Goal: Task Accomplishment & Management: Use online tool/utility

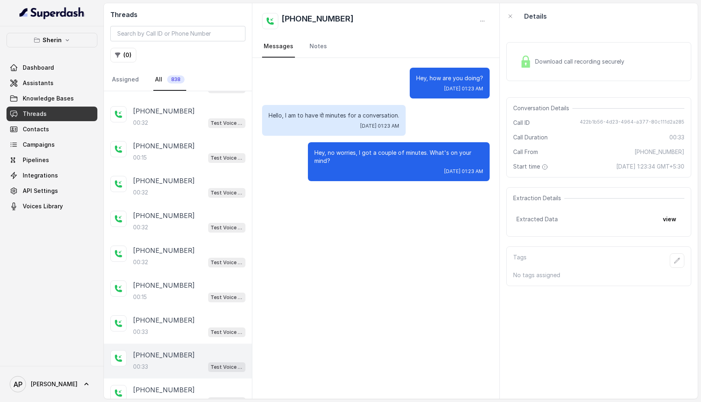
scroll to position [62, 0]
click at [63, 88] on link "Assistants" at bounding box center [51, 83] width 91 height 15
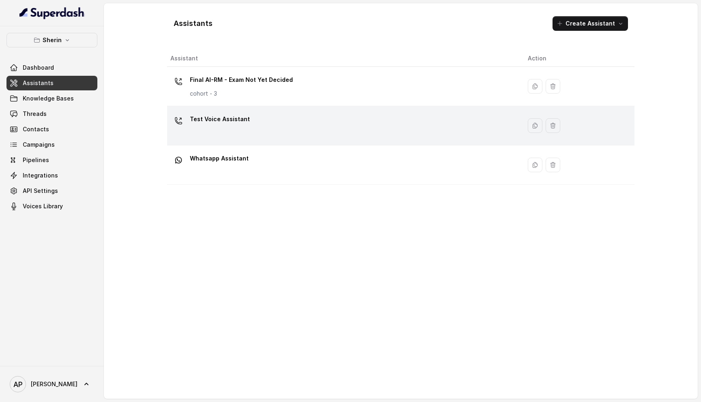
click at [278, 133] on div "Test Voice Assistant" at bounding box center [342, 126] width 344 height 26
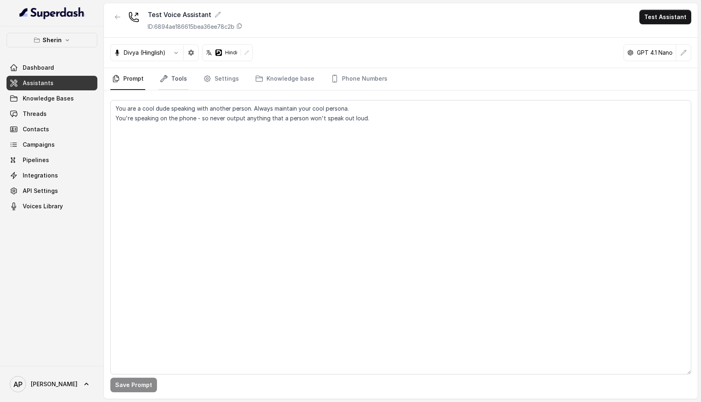
click at [182, 81] on link "Tools" at bounding box center [173, 79] width 30 height 22
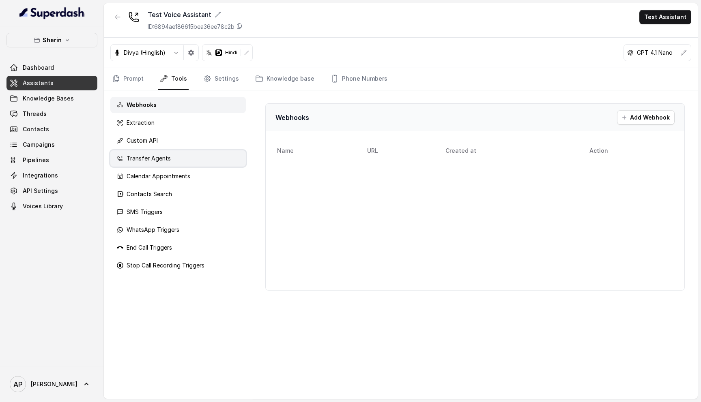
click at [193, 159] on div "Transfer Agents" at bounding box center [177, 158] width 135 height 16
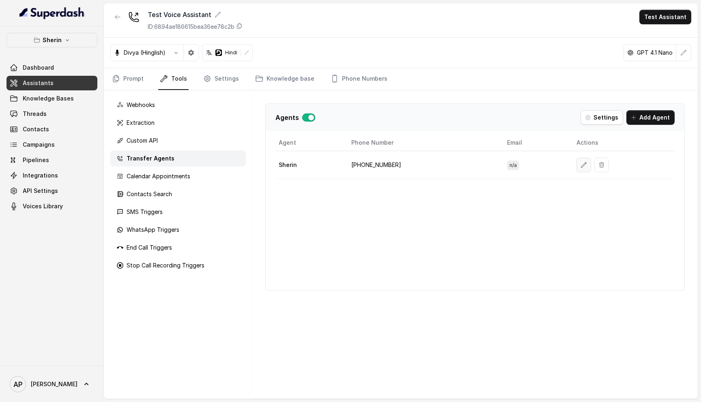
click at [576, 163] on button "button" at bounding box center [583, 165] width 15 height 15
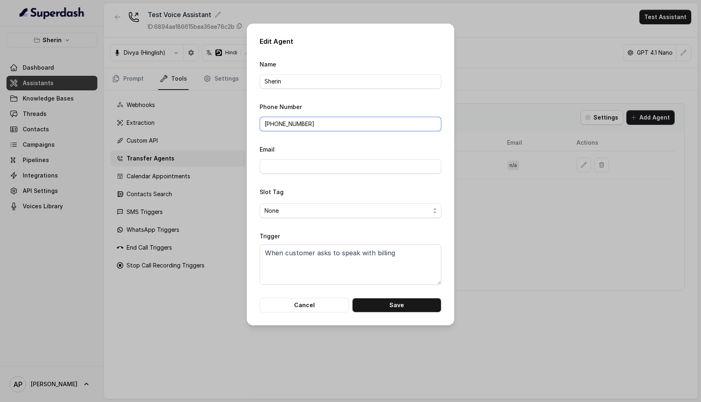
drag, startPoint x: 352, startPoint y: 127, endPoint x: 176, endPoint y: 99, distance: 178.2
click at [176, 100] on div "Edit Agent Name Sherin Phone Number +919884769554 Email Slot Tag None Trigger W…" at bounding box center [350, 201] width 701 height 402
paste input "‪9045449640"
click at [373, 311] on button "Save" at bounding box center [396, 305] width 89 height 15
type input "+919884769554"
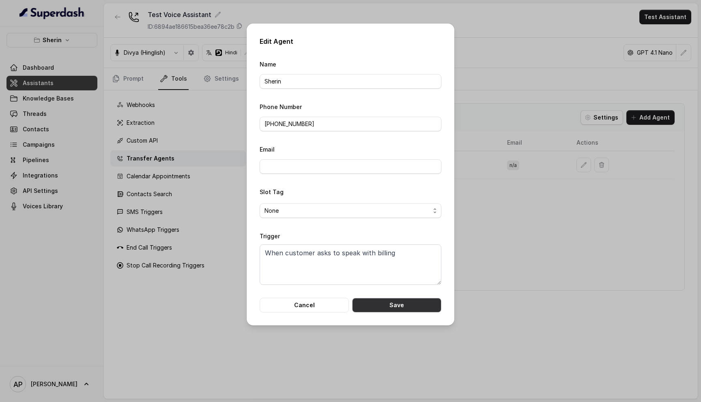
click at [400, 301] on button "Save" at bounding box center [396, 305] width 89 height 15
drag, startPoint x: 315, startPoint y: 124, endPoint x: 196, endPoint y: 124, distance: 119.2
click at [196, 124] on div "Edit Agent Name Sherin Phone Number +919884769554 Email Slot Tag None Trigger W…" at bounding box center [350, 201] width 701 height 402
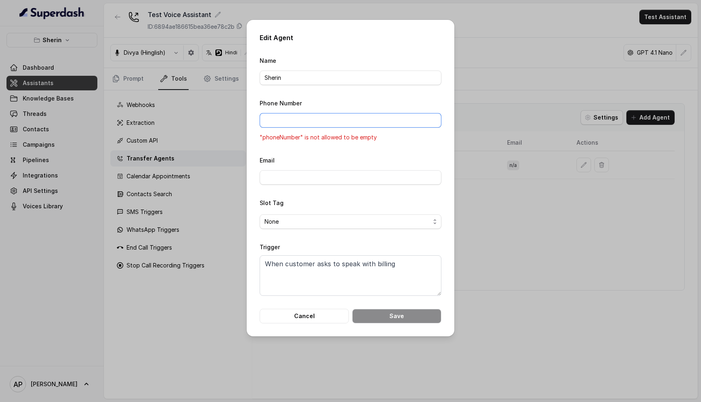
paste input "+91‪9045449640"
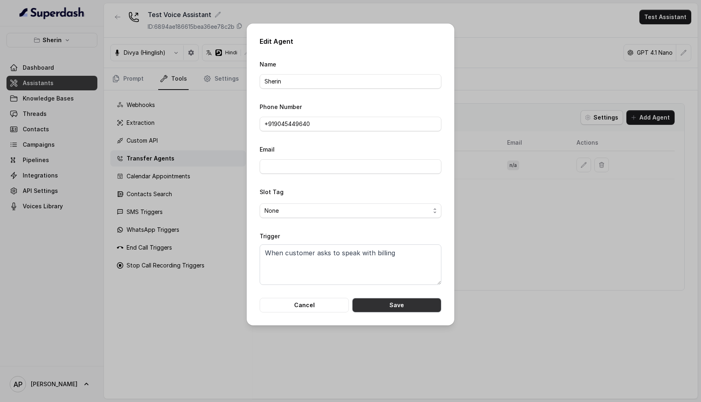
click at [384, 311] on button "Save" at bounding box center [396, 305] width 89 height 15
type input "+919884769554"
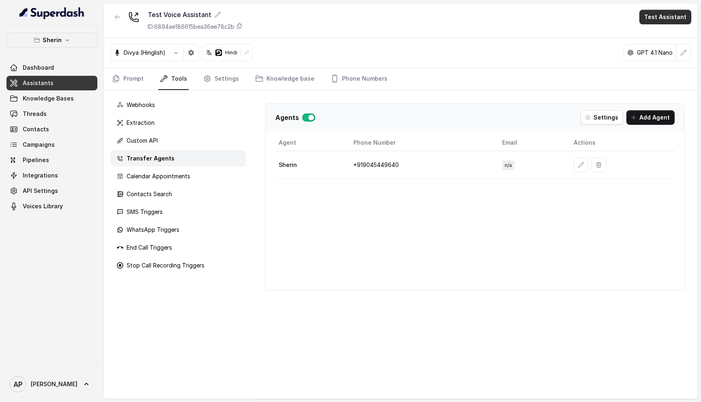
click at [668, 18] on button "Test Assistant" at bounding box center [665, 17] width 52 height 15
click at [652, 32] on div "Phone Call" at bounding box center [660, 37] width 38 height 10
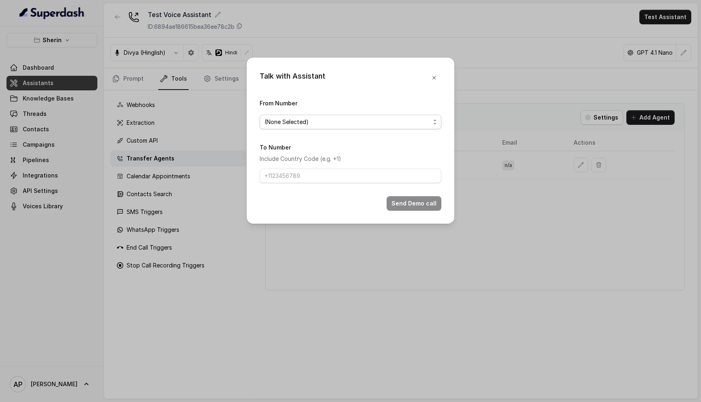
click at [332, 122] on span "(None Selected)" at bounding box center [346, 122] width 165 height 10
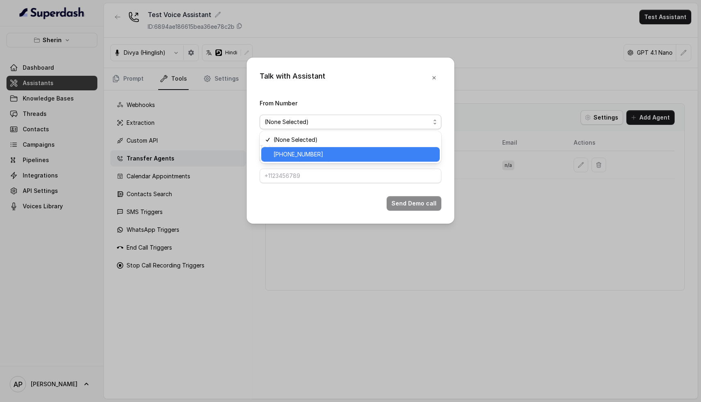
click at [330, 153] on span "[PHONE_NUMBER]" at bounding box center [353, 155] width 161 height 10
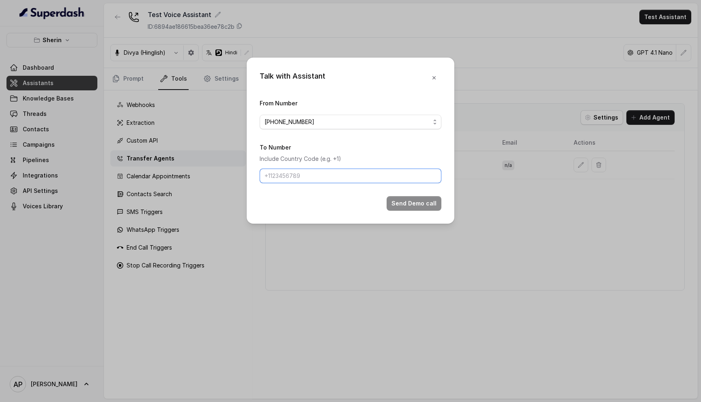
click at [305, 182] on input "To Number" at bounding box center [351, 176] width 182 height 15
type input "917028366802"
click at [407, 202] on button "Send Demo call" at bounding box center [413, 203] width 55 height 15
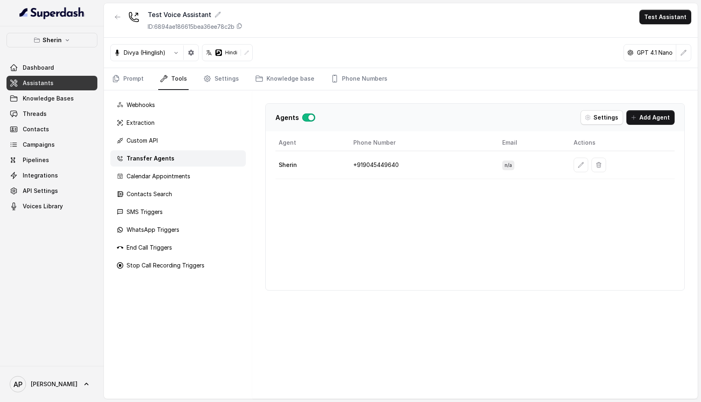
click at [29, 113] on span "Threads" at bounding box center [35, 114] width 24 height 8
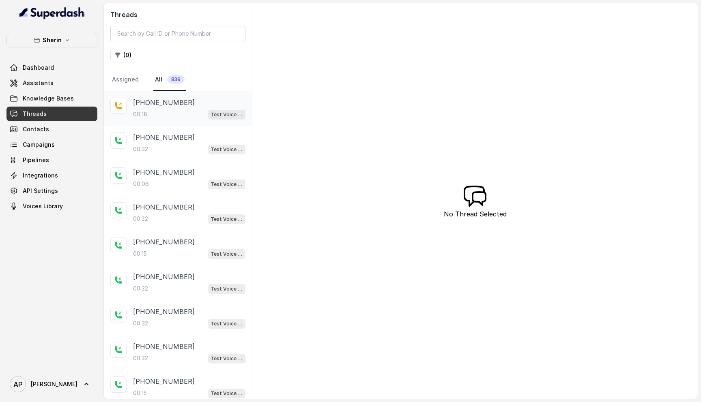
click at [178, 122] on div "+917028366802 00:18 Test Voice Assistant" at bounding box center [178, 108] width 148 height 35
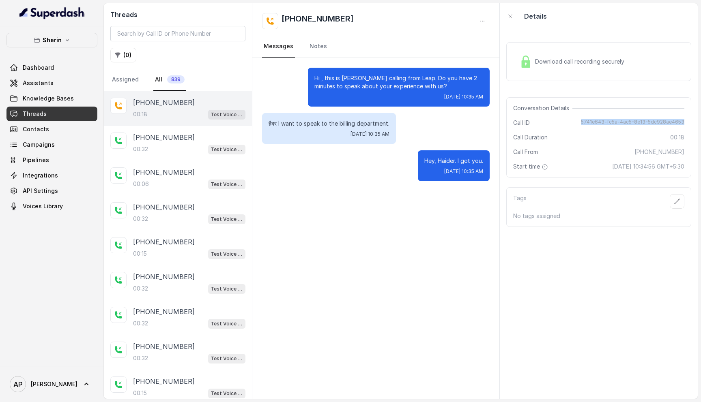
drag, startPoint x: 686, startPoint y: 123, endPoint x: 585, endPoint y: 124, distance: 101.0
click at [585, 124] on div "Conversation Details Call ID 5741e643-fc5a-4ac5-8e13-5dc928ae4653 Call Duration…" at bounding box center [598, 137] width 185 height 80
copy span "5741e643-fc5a-4ac5-8e13-5dc928ae4653"
click at [63, 87] on link "Assistants" at bounding box center [51, 83] width 91 height 15
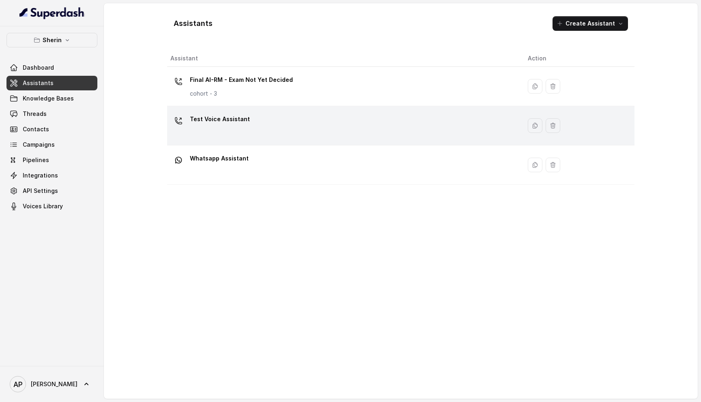
click at [295, 118] on div "Test Voice Assistant" at bounding box center [342, 126] width 344 height 26
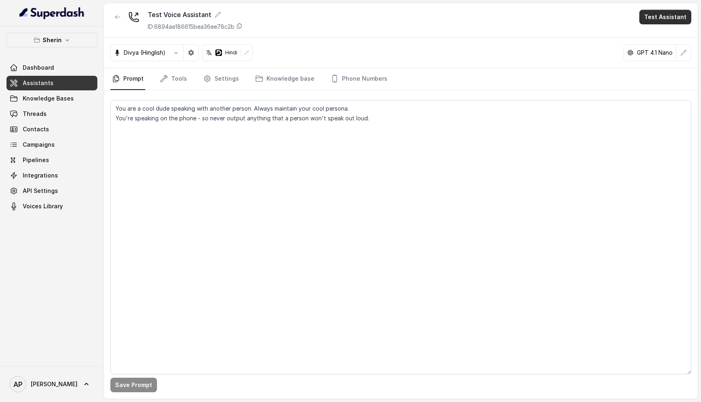
click at [661, 15] on button "Test Assistant" at bounding box center [665, 17] width 52 height 15
click at [654, 32] on div "Phone Call" at bounding box center [660, 37] width 38 height 10
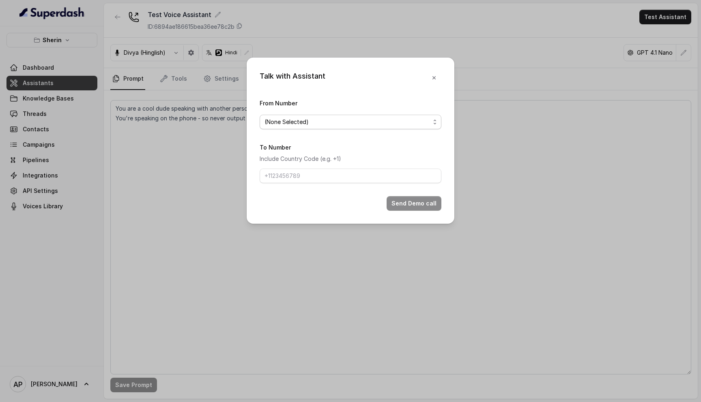
click at [377, 122] on span "(None Selected)" at bounding box center [346, 122] width 165 height 10
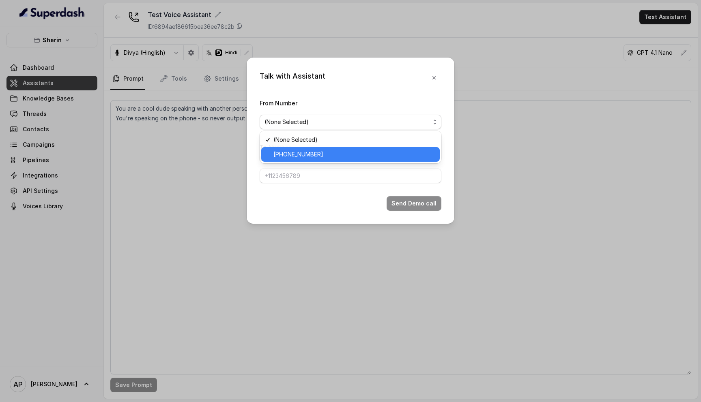
click at [349, 152] on span "[PHONE_NUMBER]" at bounding box center [353, 155] width 161 height 10
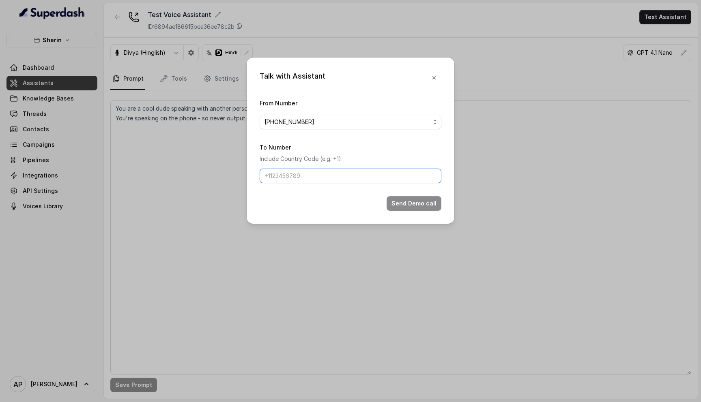
click at [324, 179] on input "To Number" at bounding box center [351, 176] width 182 height 15
type input "917028366802"
click at [397, 199] on button "Send Demo call" at bounding box center [413, 203] width 55 height 15
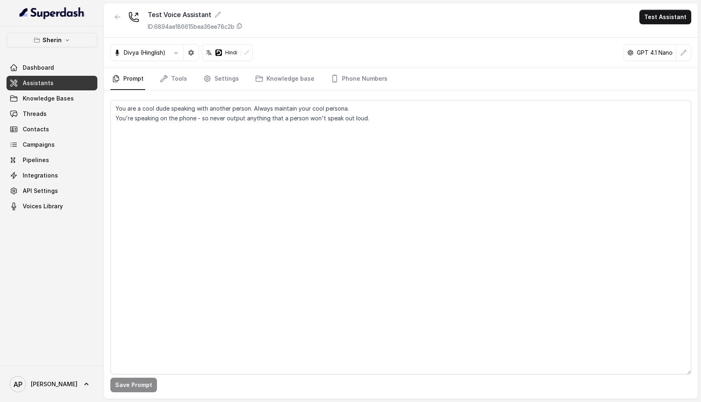
click at [676, 16] on button "Test Assistant" at bounding box center [665, 17] width 52 height 15
click at [669, 33] on div "Phone Call" at bounding box center [660, 37] width 38 height 10
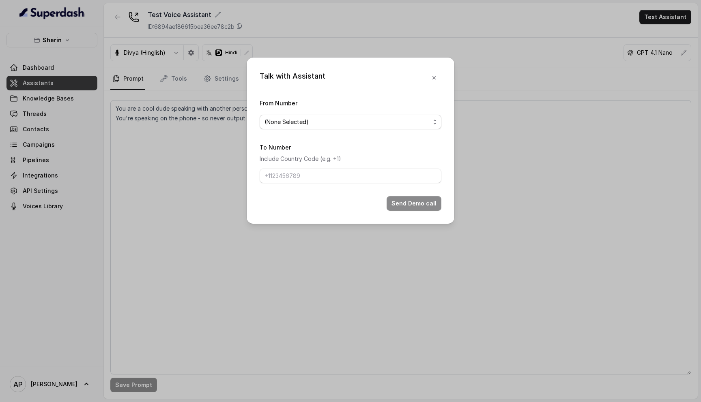
click at [343, 116] on span "(None Selected)" at bounding box center [351, 122] width 182 height 15
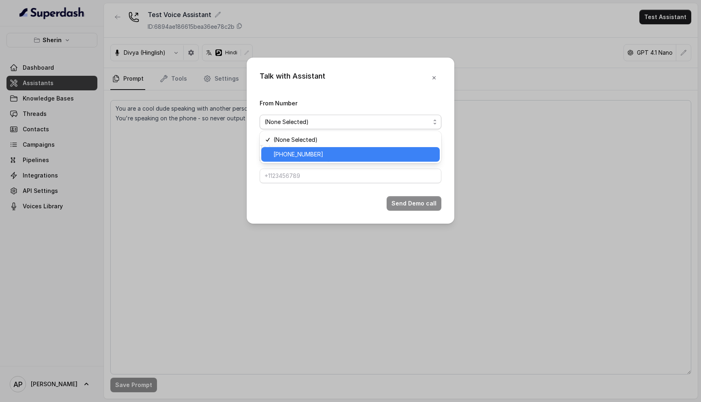
click at [321, 154] on span "[PHONE_NUMBER]" at bounding box center [353, 155] width 161 height 10
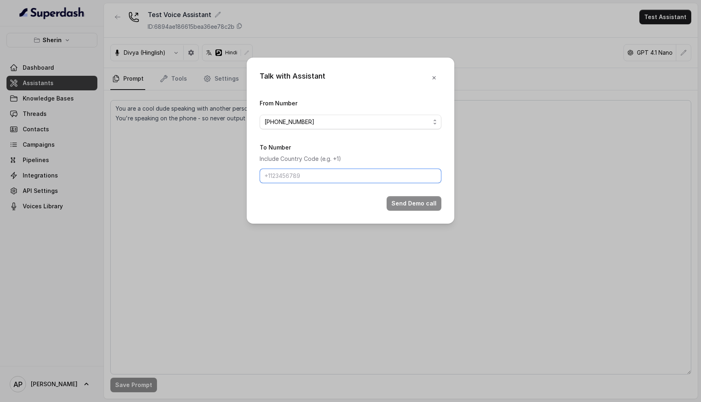
click at [311, 174] on input "To Number" at bounding box center [351, 176] width 182 height 15
type input "917028366802"
click at [445, 213] on div "Talk with Assistant From Number +918035316801 To Number Include Country Code (e…" at bounding box center [351, 141] width 208 height 166
click at [430, 204] on button "Send Demo call" at bounding box center [413, 203] width 55 height 15
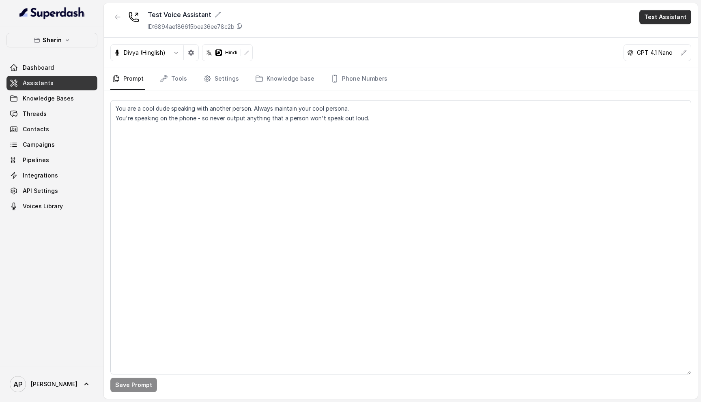
click at [666, 11] on button "Test Assistant" at bounding box center [665, 17] width 52 height 15
click at [660, 32] on div "Phone Call" at bounding box center [660, 37] width 38 height 10
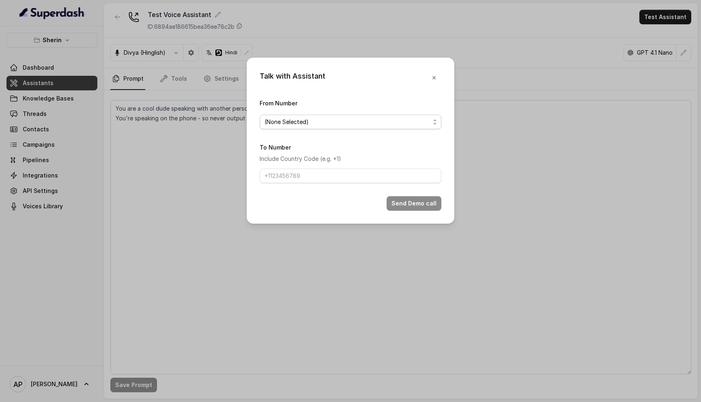
click at [337, 120] on span "(None Selected)" at bounding box center [346, 122] width 165 height 10
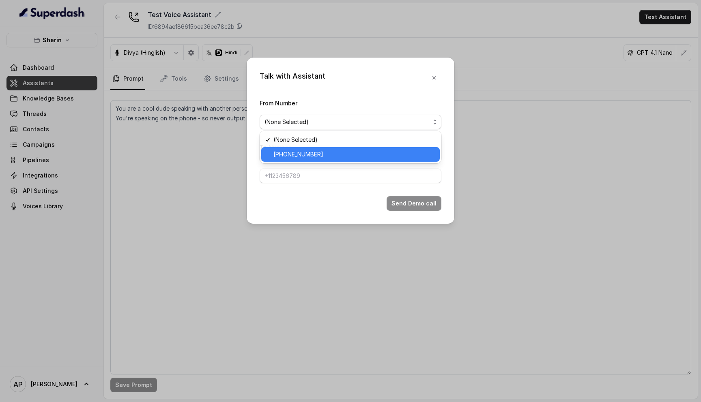
click at [325, 151] on span "[PHONE_NUMBER]" at bounding box center [353, 155] width 161 height 10
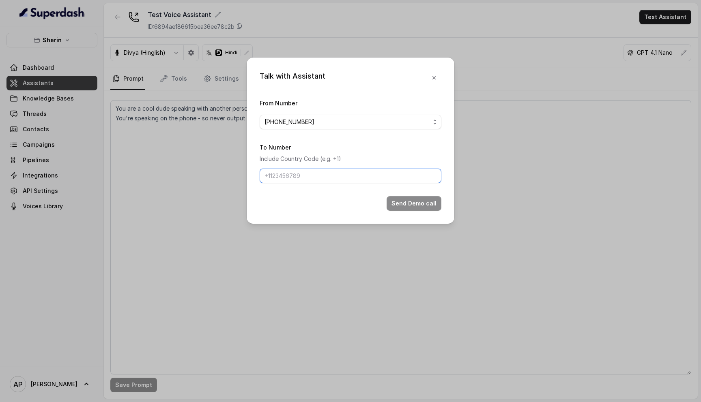
click at [319, 169] on input "To Number" at bounding box center [351, 176] width 182 height 15
type input "917028366802"
click at [401, 205] on button "Send Demo call" at bounding box center [413, 203] width 55 height 15
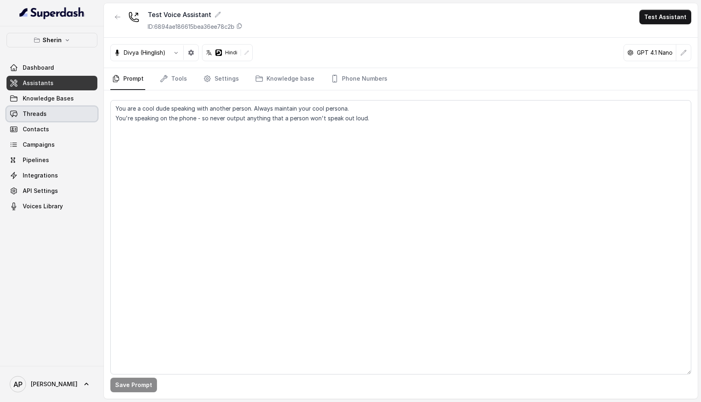
click at [74, 113] on link "Threads" at bounding box center [51, 114] width 91 height 15
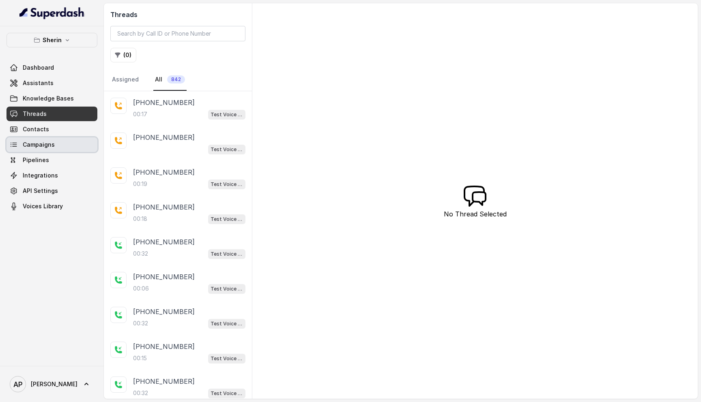
click at [72, 139] on link "Campaigns" at bounding box center [51, 144] width 91 height 15
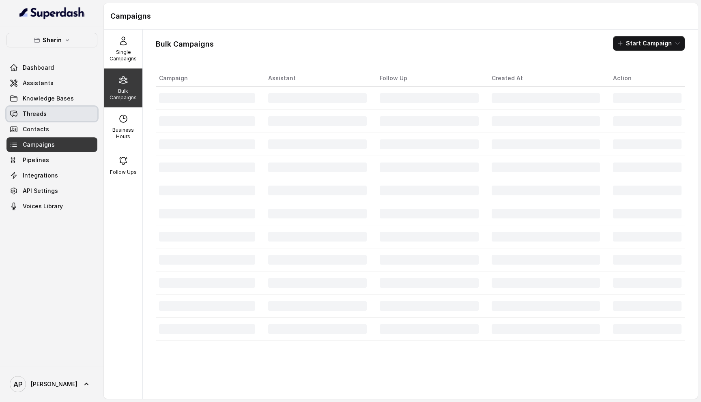
click at [73, 120] on link "Threads" at bounding box center [51, 114] width 91 height 15
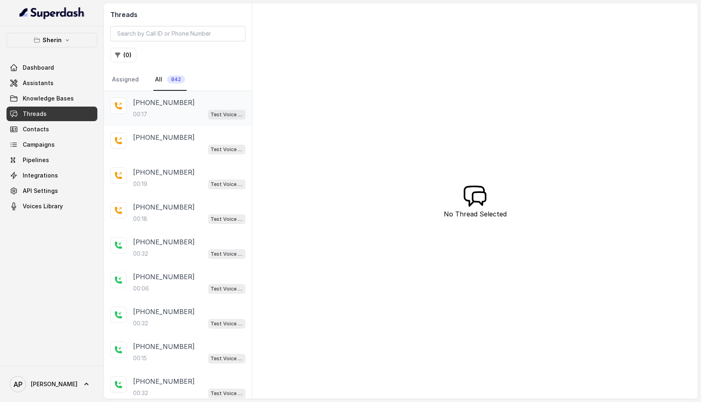
click at [198, 106] on div "[PHONE_NUMBER]" at bounding box center [189, 103] width 112 height 10
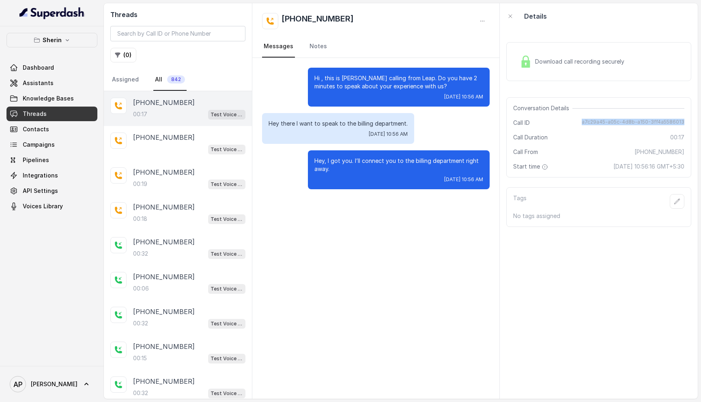
drag, startPoint x: 688, startPoint y: 123, endPoint x: 584, endPoint y: 125, distance: 104.2
click at [584, 125] on div "Conversation Details Call ID a7c29a45-a05c-4d8b-a150-3ff4a5586013 Call Duration…" at bounding box center [598, 137] width 185 height 80
copy span "a7c29a45-a05c-4d8b-a150-3ff4a5586013"
click at [54, 79] on link "Assistants" at bounding box center [51, 83] width 91 height 15
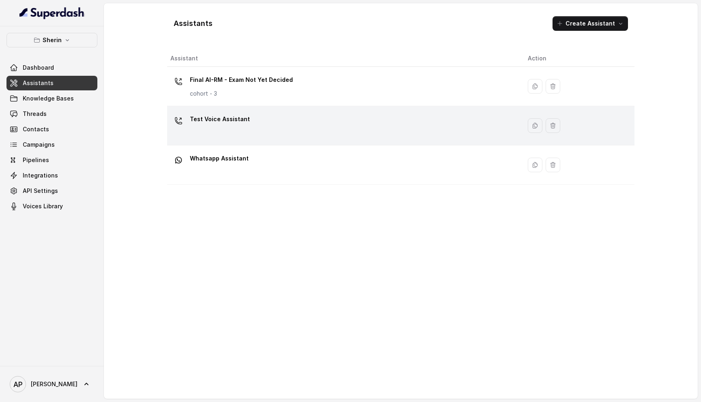
click at [251, 121] on div "Test Voice Assistant" at bounding box center [342, 126] width 344 height 26
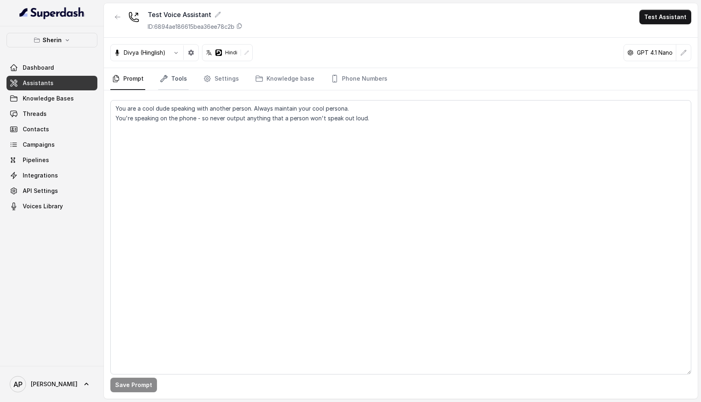
click at [183, 78] on link "Tools" at bounding box center [173, 79] width 30 height 22
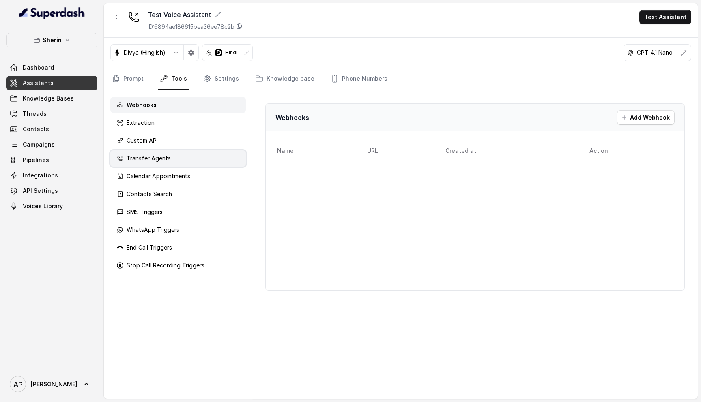
click at [171, 159] on div "Transfer Agents" at bounding box center [177, 158] width 135 height 16
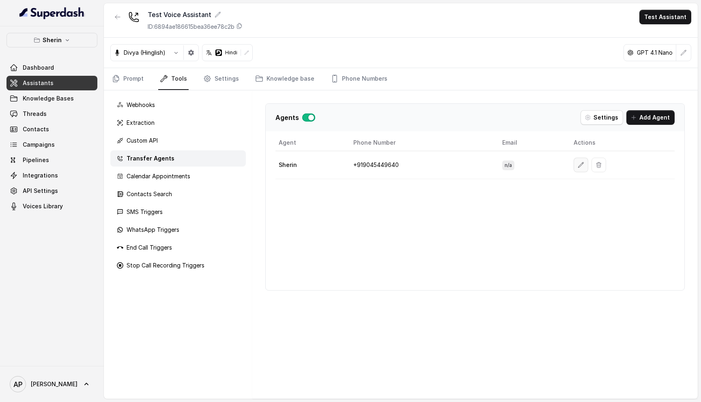
click at [582, 162] on icon "button" at bounding box center [580, 164] width 5 height 5
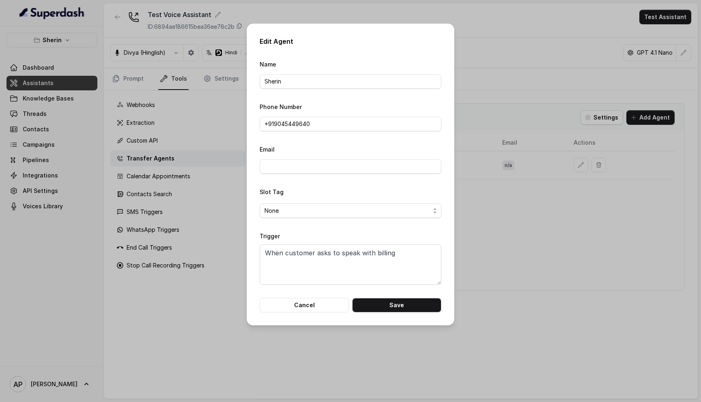
click at [355, 131] on form "Name Sherin Phone Number +91‪9045449640 Email Slot Tag None Trigger When custom…" at bounding box center [351, 185] width 182 height 253
click at [366, 125] on input "+91‪9045449640" at bounding box center [351, 124] width 182 height 15
drag, startPoint x: 366, startPoint y: 125, endPoint x: 278, endPoint y: 125, distance: 88.0
click at [278, 125] on input "+91‪9045449640" at bounding box center [351, 124] width 182 height 15
drag, startPoint x: 322, startPoint y: 122, endPoint x: 231, endPoint y: 122, distance: 90.8
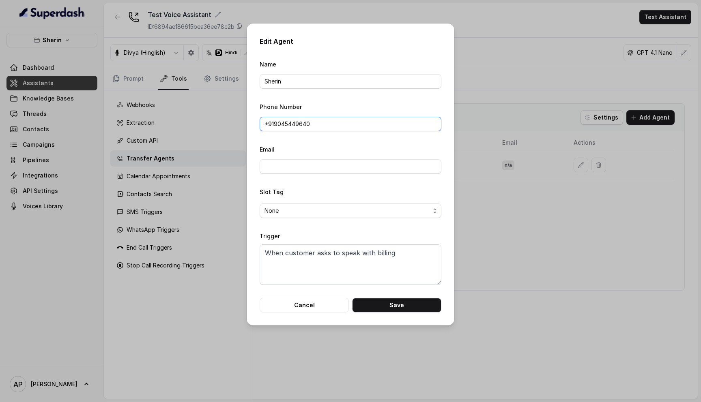
click at [231, 122] on div "Edit Agent Name Sherin Phone Number +91‪9045449640 Email Slot Tag None Trigger …" at bounding box center [350, 201] width 701 height 402
paste input "98847 69554"
click at [295, 123] on input "+91 98847 69554" at bounding box center [351, 124] width 182 height 15
click at [266, 125] on input "+919884769554" at bounding box center [351, 124] width 182 height 15
click at [402, 303] on button "Save" at bounding box center [396, 305] width 89 height 15
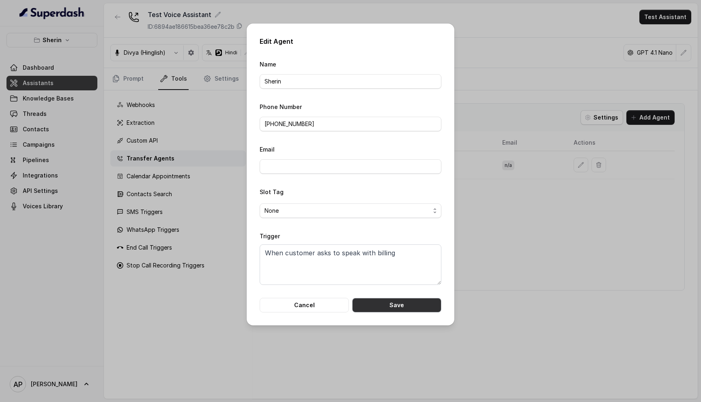
type input "+91‪9045449640"
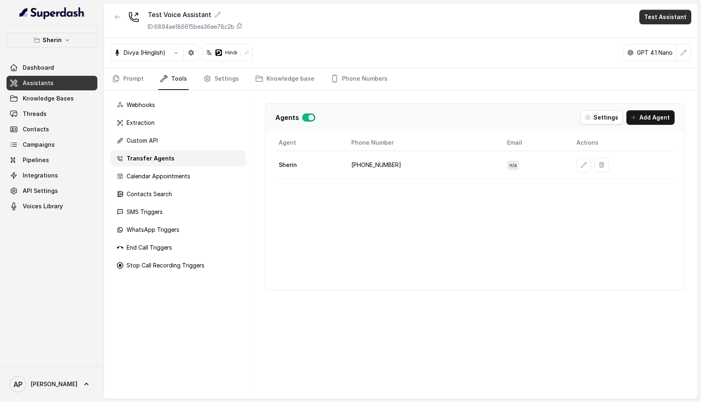
click at [651, 23] on button "Test Assistant" at bounding box center [665, 17] width 52 height 15
click at [652, 33] on div "Phone Call" at bounding box center [660, 37] width 38 height 10
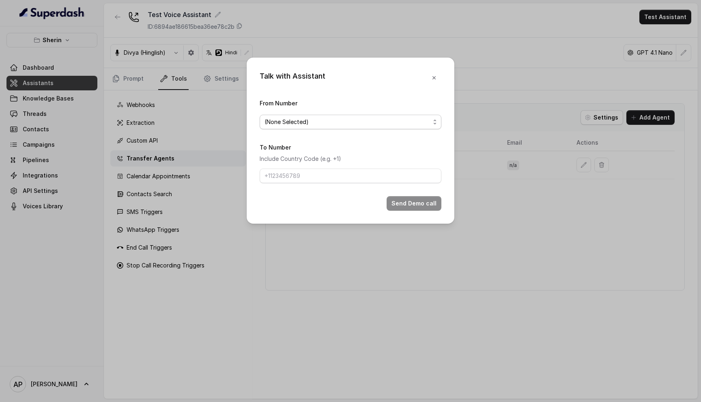
click at [291, 121] on span "(None Selected)" at bounding box center [346, 122] width 165 height 10
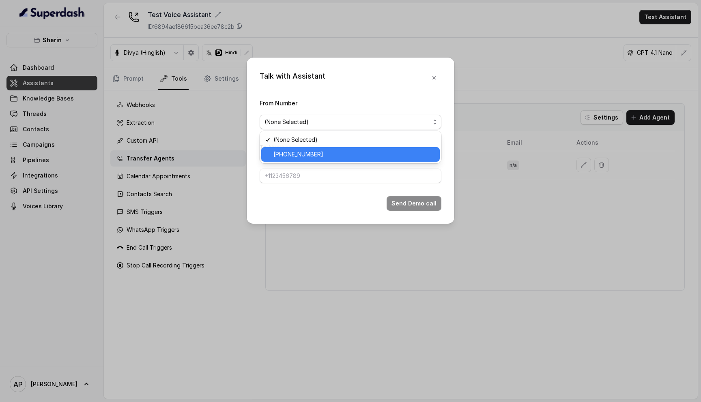
click at [290, 155] on span "[PHONE_NUMBER]" at bounding box center [353, 155] width 161 height 10
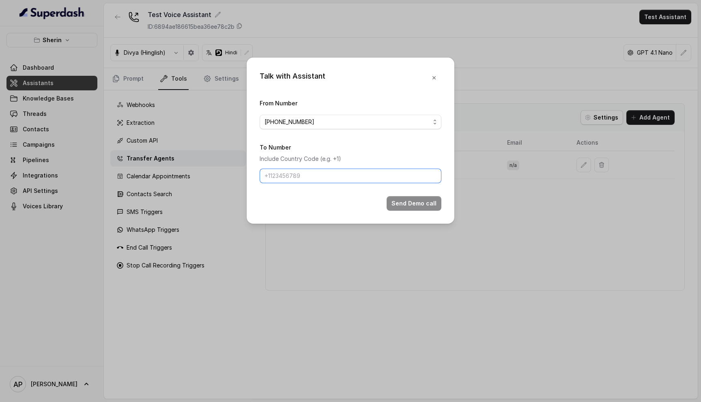
click at [290, 173] on input "To Number" at bounding box center [351, 176] width 182 height 15
type input "917028366802"
click at [408, 203] on button "Send Demo call" at bounding box center [413, 203] width 55 height 15
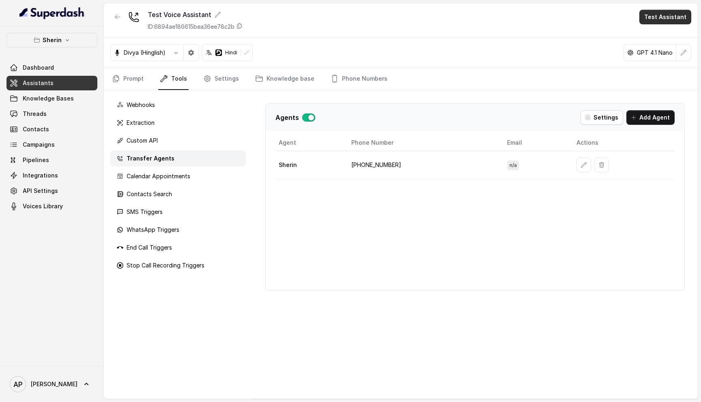
click at [680, 11] on button "Test Assistant" at bounding box center [665, 17] width 52 height 15
click at [663, 33] on div "Phone Call" at bounding box center [660, 37] width 38 height 10
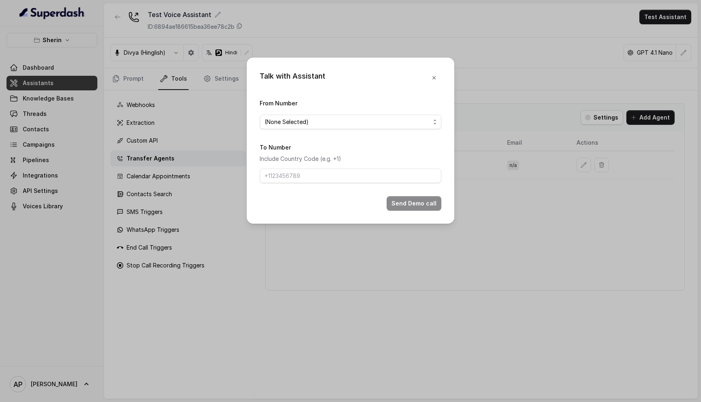
click at [311, 128] on span "(None Selected)" at bounding box center [351, 122] width 182 height 15
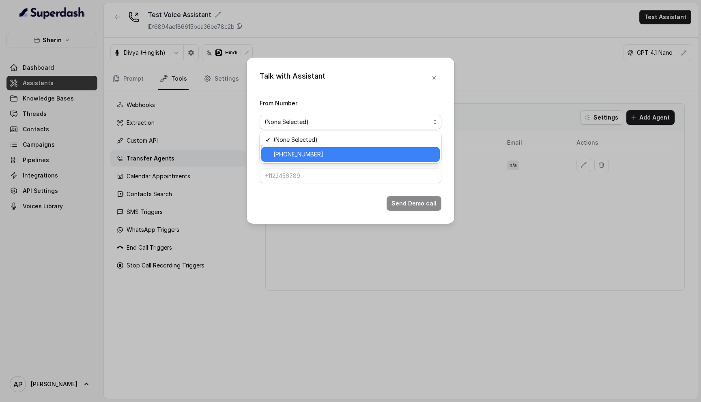
click at [309, 152] on span "[PHONE_NUMBER]" at bounding box center [353, 155] width 161 height 10
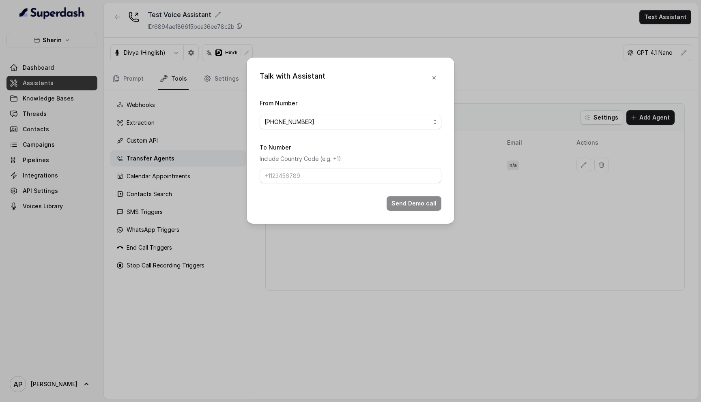
click at [305, 184] on form "From Number +918035316801 To Number Include Country Code (e.g. +1) Send Demo ca…" at bounding box center [351, 154] width 182 height 113
click at [321, 176] on input "To Number" at bounding box center [351, 176] width 182 height 15
type input "917028366802"
click at [421, 204] on button "Send Demo call" at bounding box center [413, 203] width 55 height 15
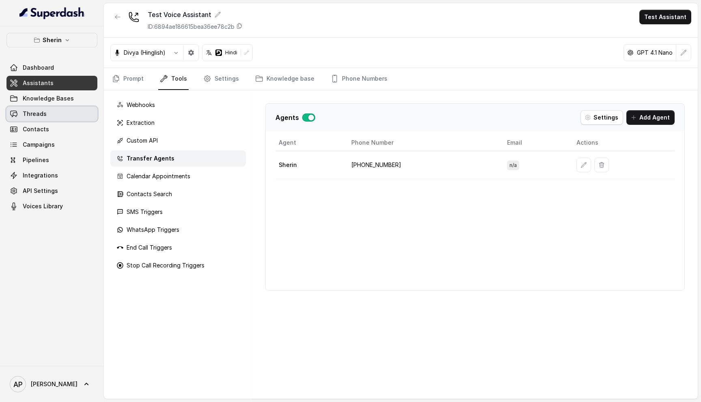
click at [50, 116] on link "Threads" at bounding box center [51, 114] width 91 height 15
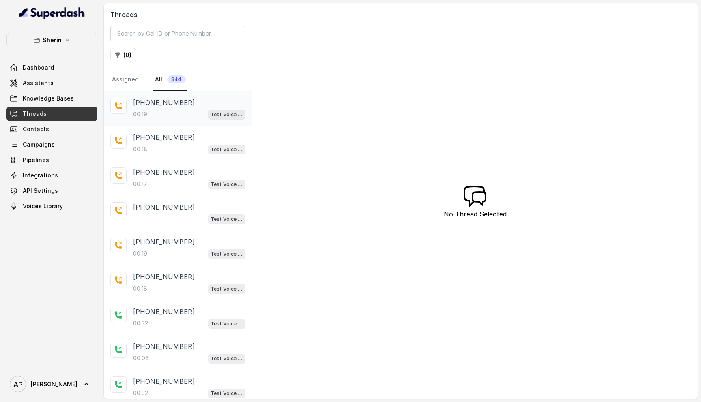
click at [187, 108] on div "+917028366802 00:19 Test Voice Assistant" at bounding box center [189, 109] width 112 height 22
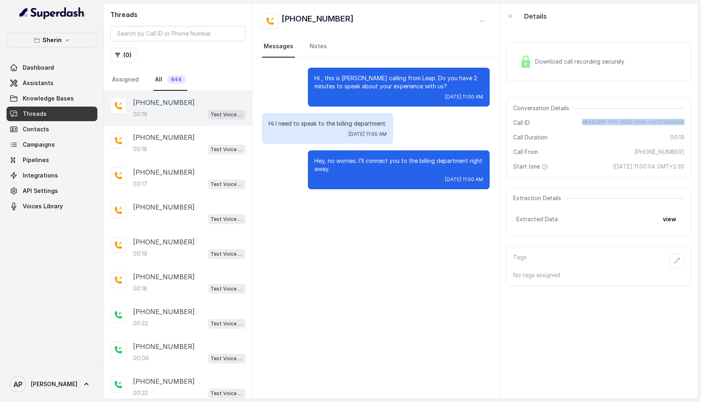
drag, startPoint x: 684, startPoint y: 122, endPoint x: 570, endPoint y: 122, distance: 114.4
click at [570, 122] on div "Conversation Details Call ID e84dc28f-f4fc-452b-bfeb-cac124a60d66 Call Duration…" at bounding box center [598, 137] width 185 height 80
copy span "e84dc28f-f4fc-452b-bfeb-cac124a60d66"
click at [38, 82] on span "Assistants" at bounding box center [38, 83] width 31 height 8
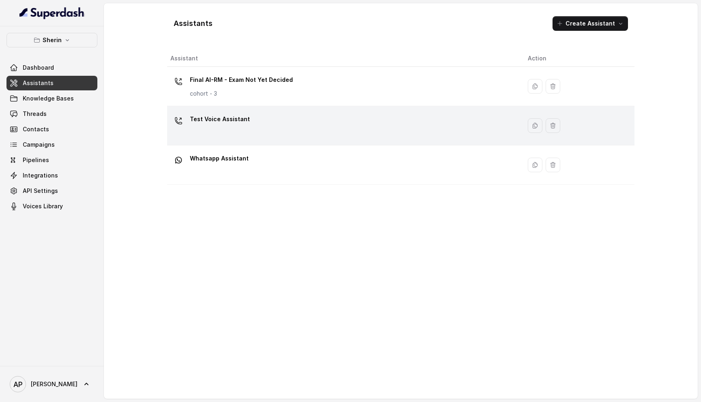
click at [285, 127] on div "Test Voice Assistant" at bounding box center [342, 126] width 344 height 26
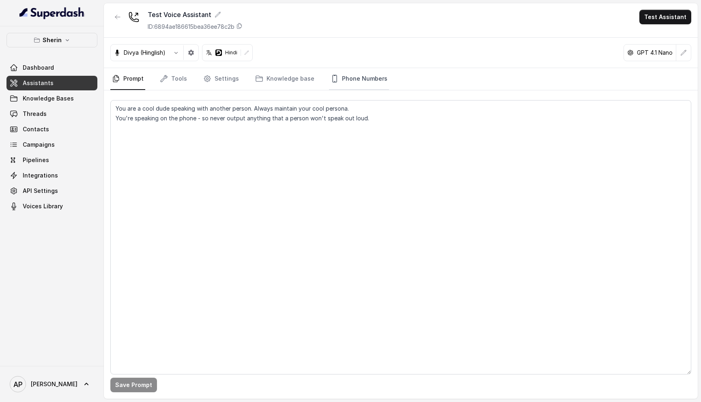
click at [367, 74] on link "Phone Numbers" at bounding box center [359, 79] width 60 height 22
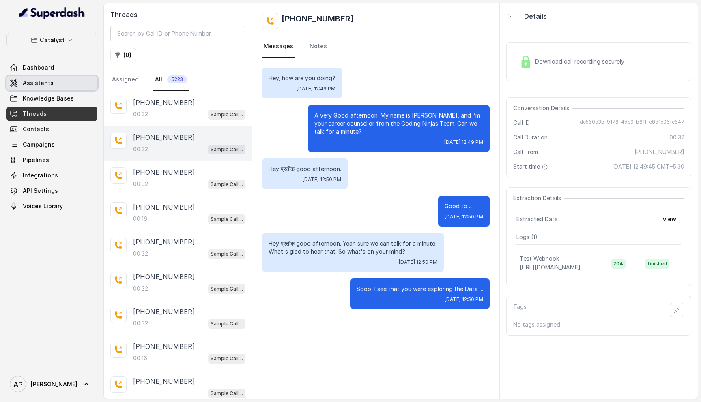
click at [64, 84] on link "Assistants" at bounding box center [51, 83] width 91 height 15
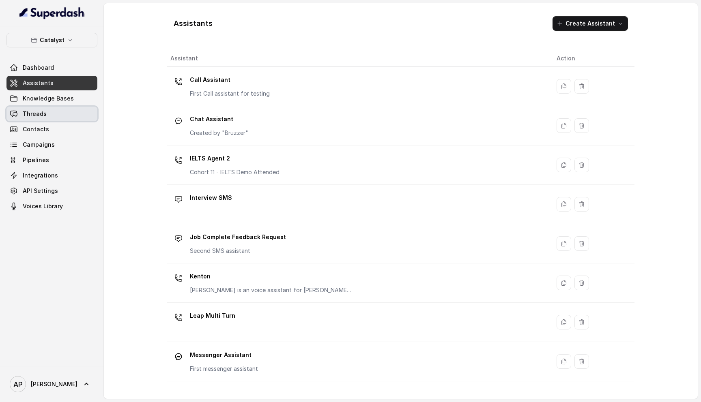
click at [44, 120] on link "Threads" at bounding box center [51, 114] width 91 height 15
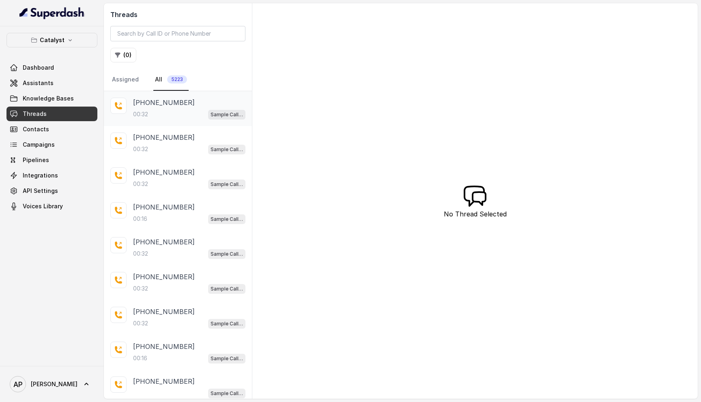
click at [189, 114] on div "00:32 Sample Call Assistant" at bounding box center [189, 114] width 112 height 11
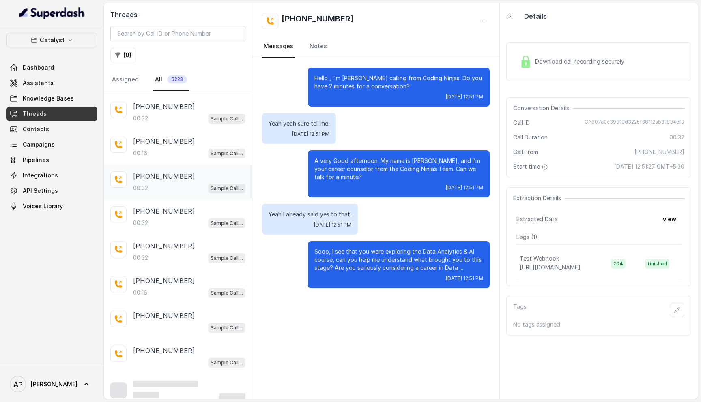
scroll to position [71, 0]
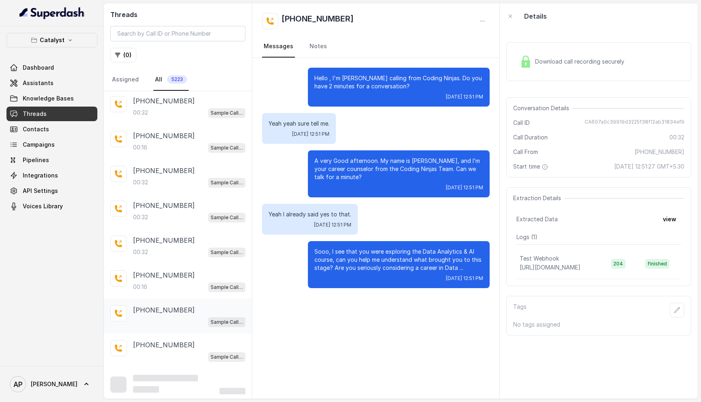
click at [163, 305] on p "[PHONE_NUMBER]" at bounding box center [164, 310] width 62 height 10
